Goal: Information Seeking & Learning: Learn about a topic

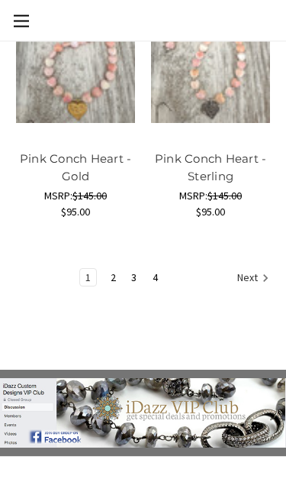
scroll to position [1938, 0]
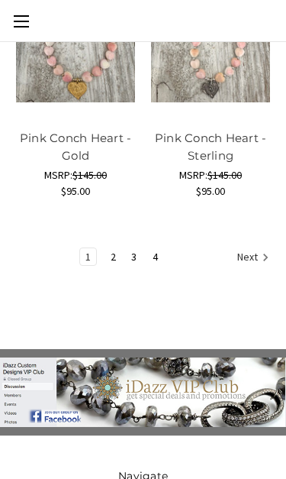
click at [260, 255] on icon "Next" at bounding box center [265, 257] width 15 height 15
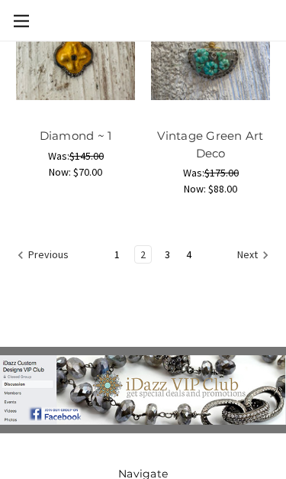
scroll to position [1872, 0]
click at [246, 258] on link "Next" at bounding box center [250, 256] width 37 height 20
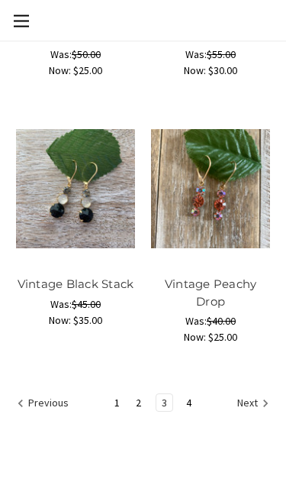
scroll to position [1724, 0]
click at [195, 401] on link "4" at bounding box center [189, 402] width 16 height 17
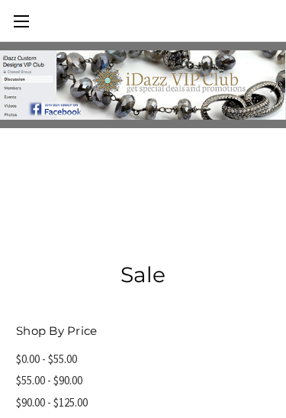
click at [25, 23] on link "Toggle menu" at bounding box center [21, 21] width 42 height 42
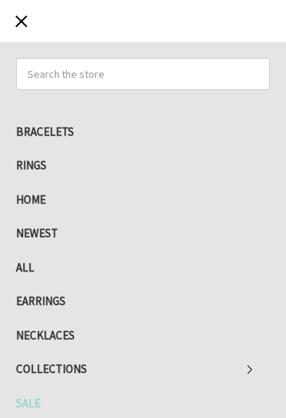
click at [169, 73] on link at bounding box center [144, 209] width 142 height 418
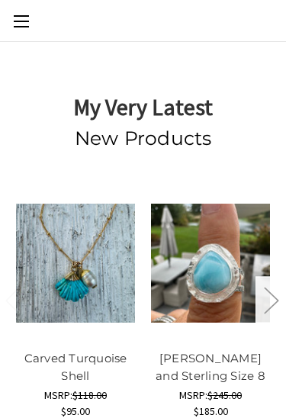
click at [21, 29] on link "Toggle menu" at bounding box center [21, 21] width 42 height 42
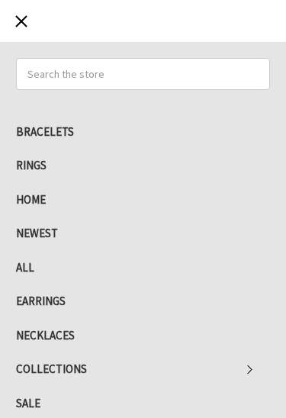
click at [190, 79] on link at bounding box center [144, 209] width 142 height 418
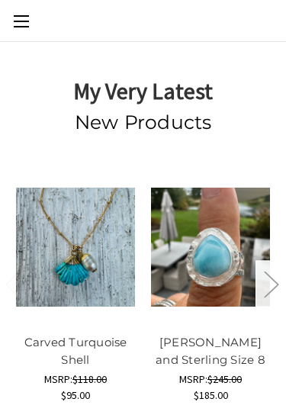
scroll to position [15, 0]
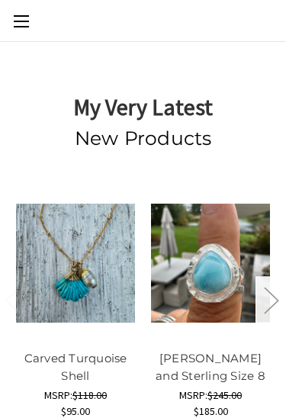
click at [218, 91] on div "My Very Latest" at bounding box center [143, 107] width 238 height 34
click at [23, 23] on link "Toggle menu" at bounding box center [21, 21] width 42 height 42
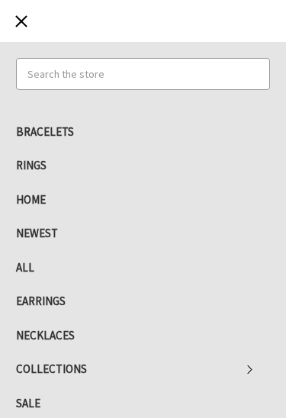
click at [233, 79] on input "Search" at bounding box center [143, 74] width 254 height 32
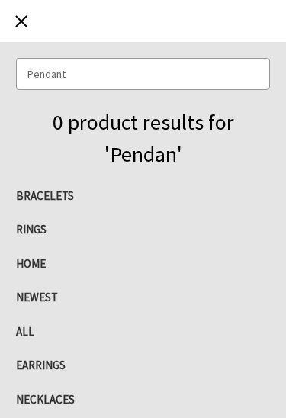
type input "Pendant"
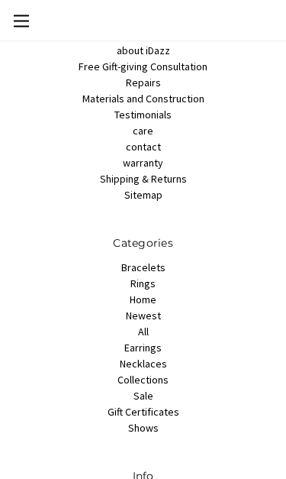
scroll to position [720, 0]
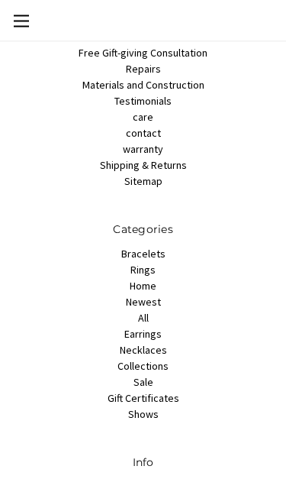
click at [156, 370] on link "Collections" at bounding box center [143, 367] width 51 height 14
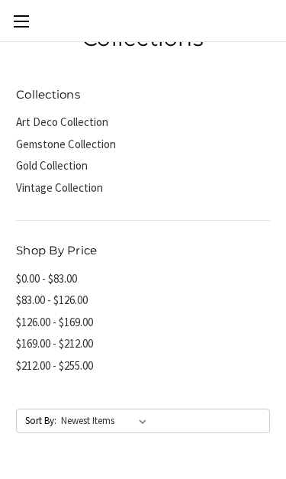
scroll to position [60, 0]
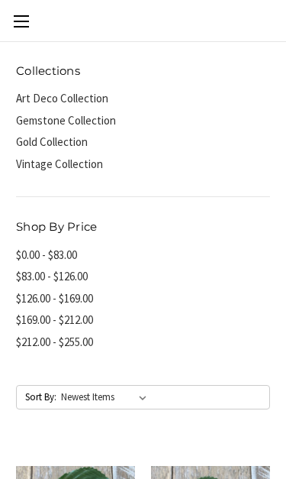
click at [266, 317] on link "$169.00 - $212.00" at bounding box center [143, 320] width 254 height 22
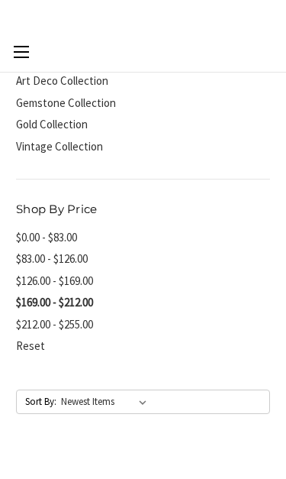
scroll to position [111, 0]
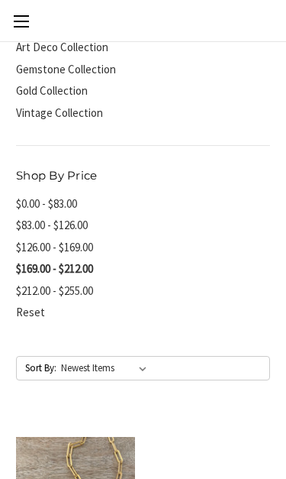
click at [132, 368] on select "Featured Items Newest Items Best Selling A to Z Z to A By Review Price: Ascendi…" at bounding box center [107, 368] width 96 height 23
select select "pricedesc"
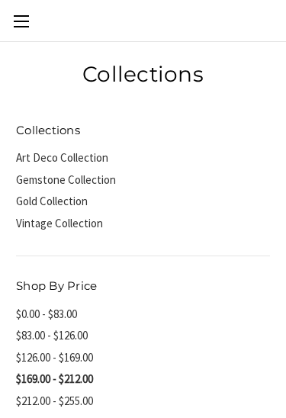
click at [21, 23] on link "Toggle menu" at bounding box center [21, 21] width 42 height 42
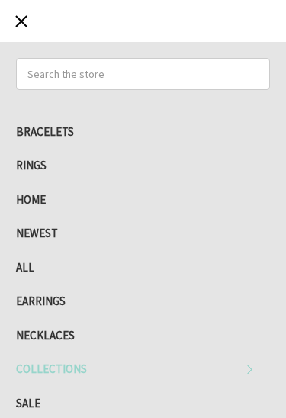
click at [73, 320] on link at bounding box center [144, 209] width 142 height 418
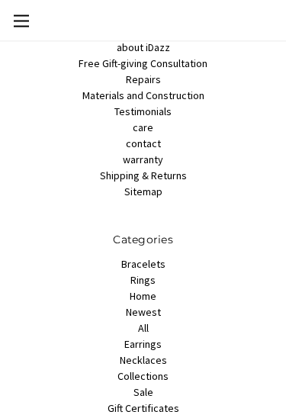
scroll to position [704, 0]
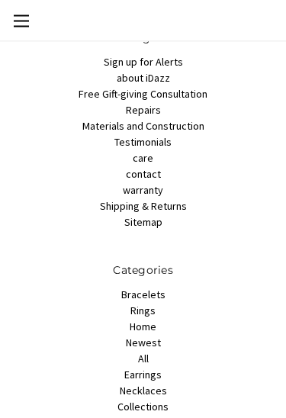
click at [158, 295] on link "Bracelets" at bounding box center [143, 296] width 44 height 14
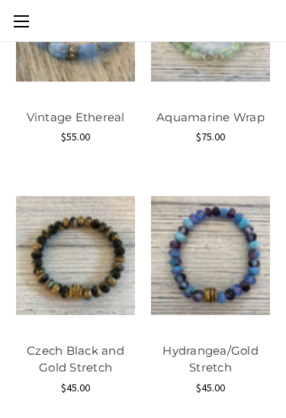
scroll to position [1531, 0]
